Goal: Information Seeking & Learning: Stay updated

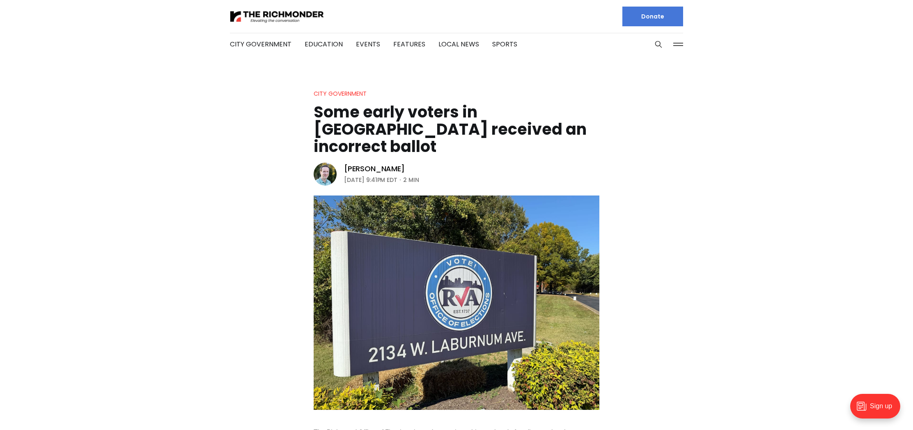
scroll to position [11, 0]
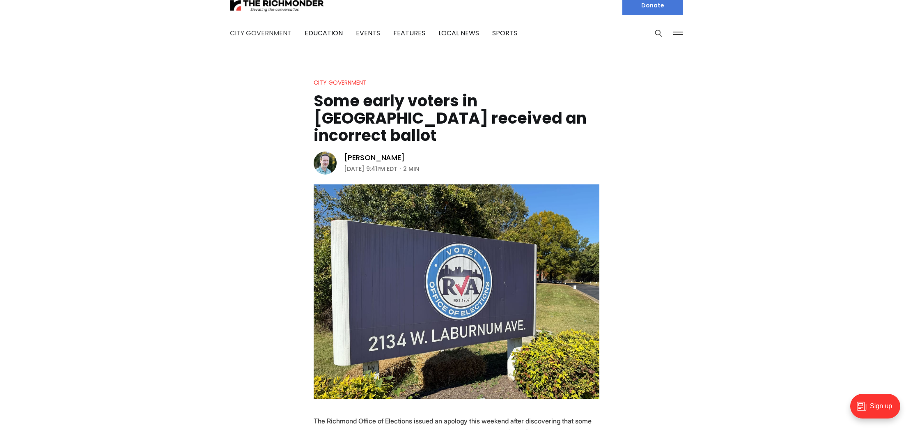
click at [271, 32] on link "City Government" at bounding box center [261, 32] width 62 height 9
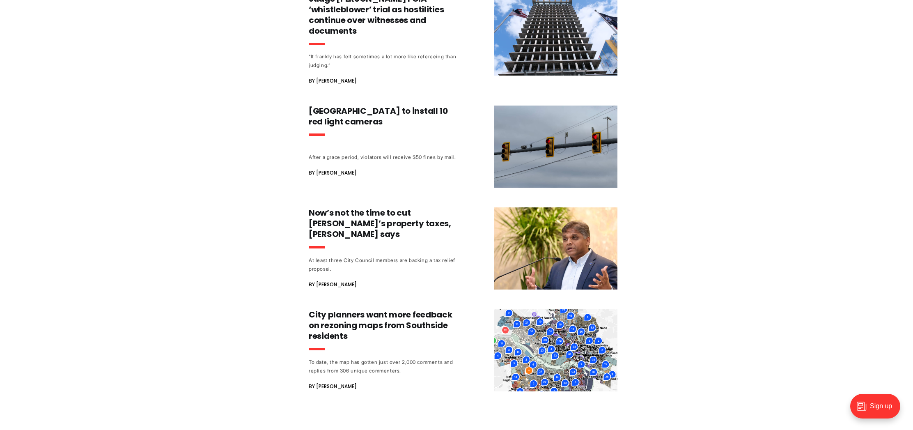
scroll to position [673, 0]
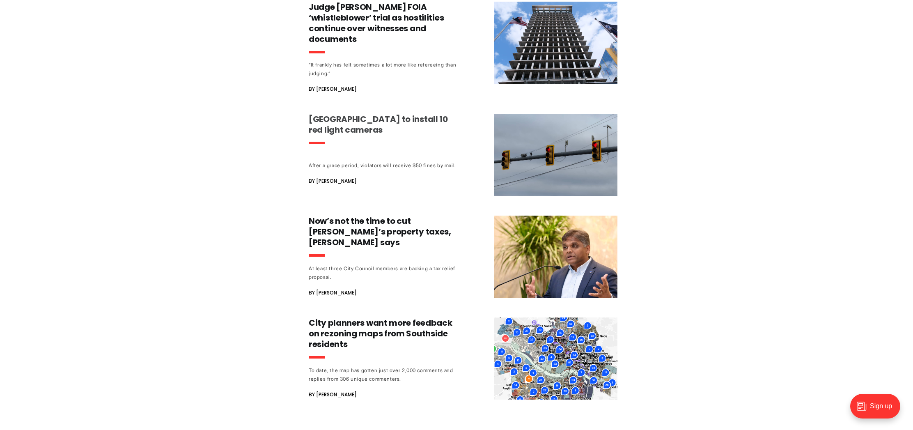
click at [354, 120] on h3 "[GEOGRAPHIC_DATA] to install 10 red light cameras" at bounding box center [385, 124] width 153 height 21
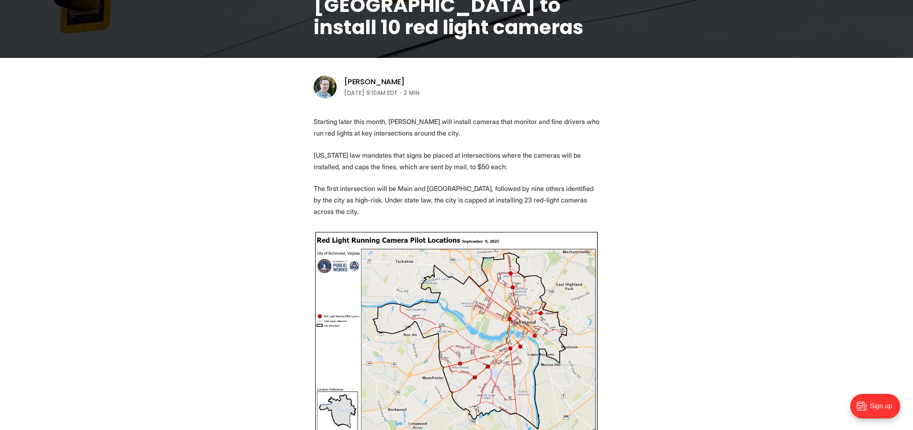
scroll to position [211, 0]
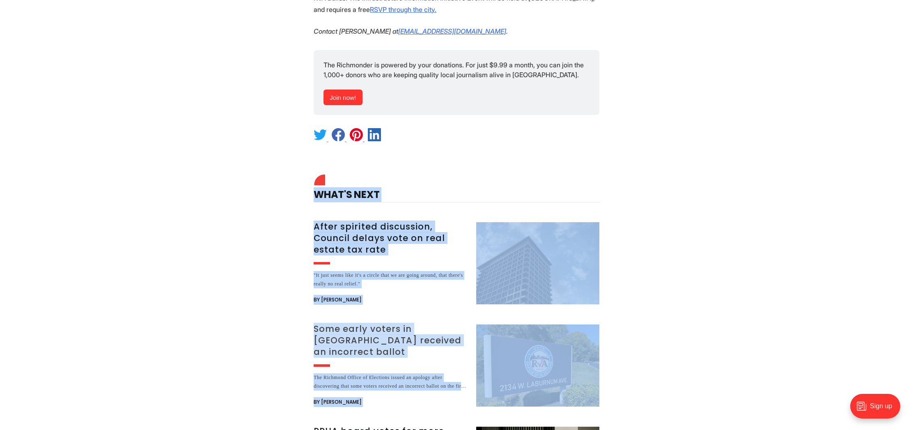
drag, startPoint x: 305, startPoint y: 119, endPoint x: 596, endPoint y: 399, distance: 404.2
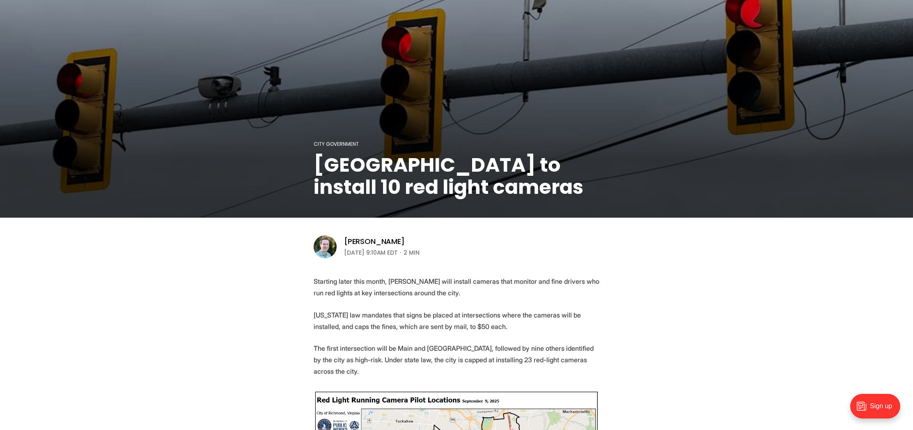
scroll to position [0, 0]
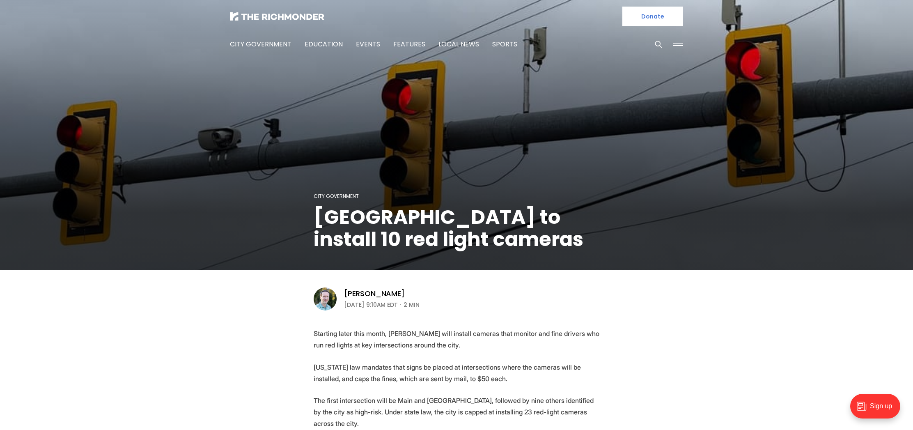
copy main "What's Next After spirited discussion, Council delays vote on real estate tax r…"
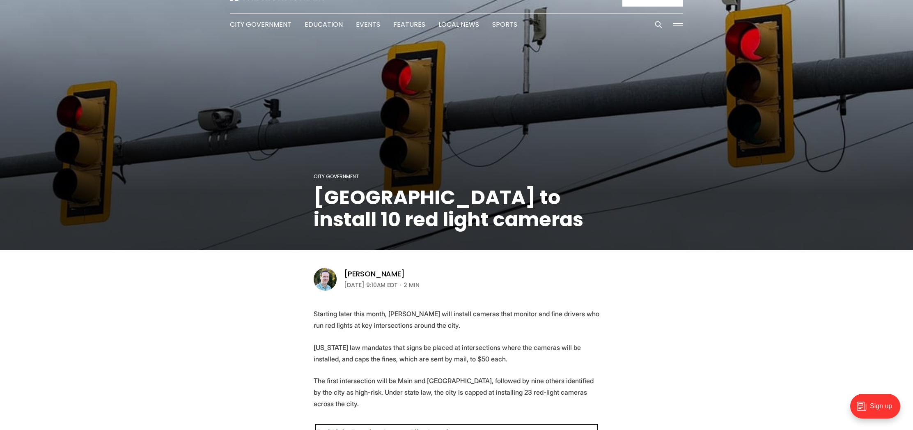
scroll to position [25, 0]
